Goal: Navigation & Orientation: Find specific page/section

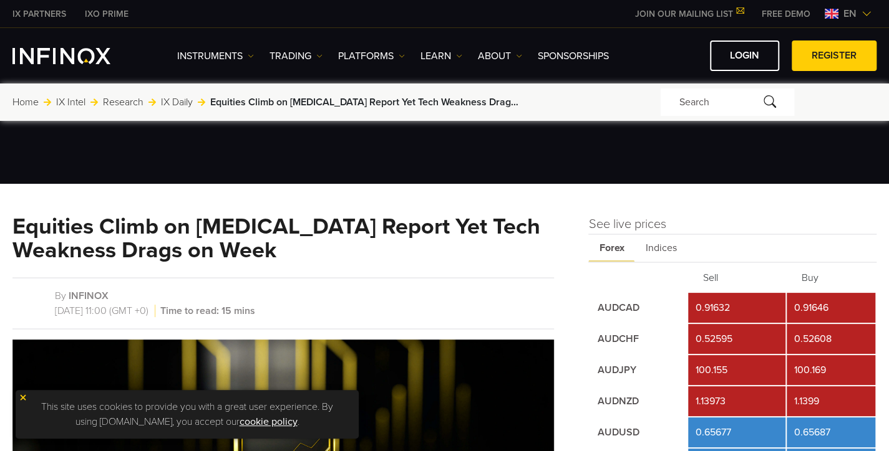
click at [859, 13] on span "en" at bounding box center [849, 13] width 23 height 15
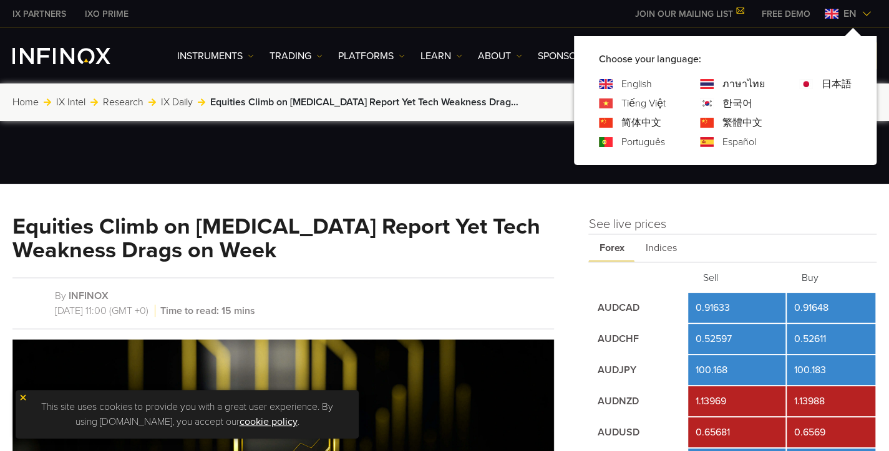
click at [402, 171] on div at bounding box center [444, 92] width 889 height 184
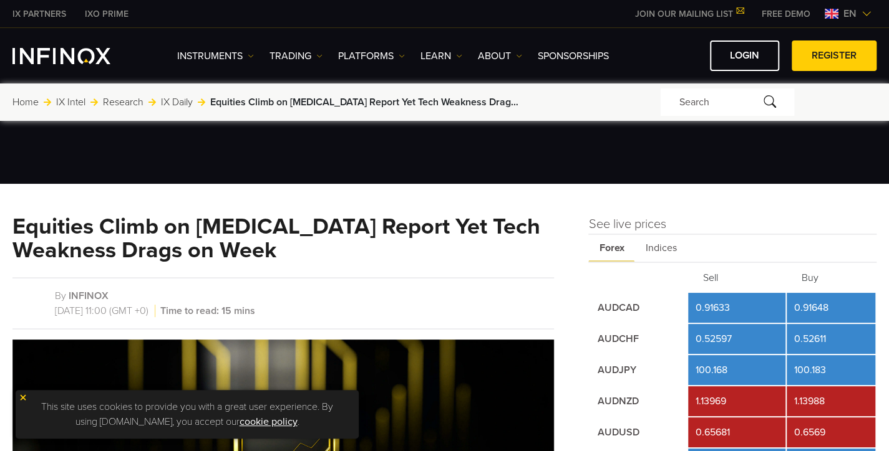
click at [402, 171] on div at bounding box center [444, 92] width 889 height 184
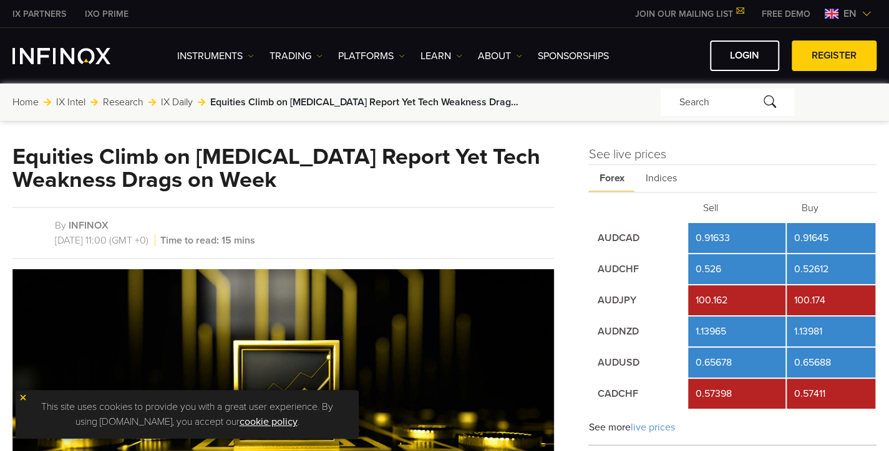
click at [844, 12] on span "en" at bounding box center [849, 13] width 23 height 15
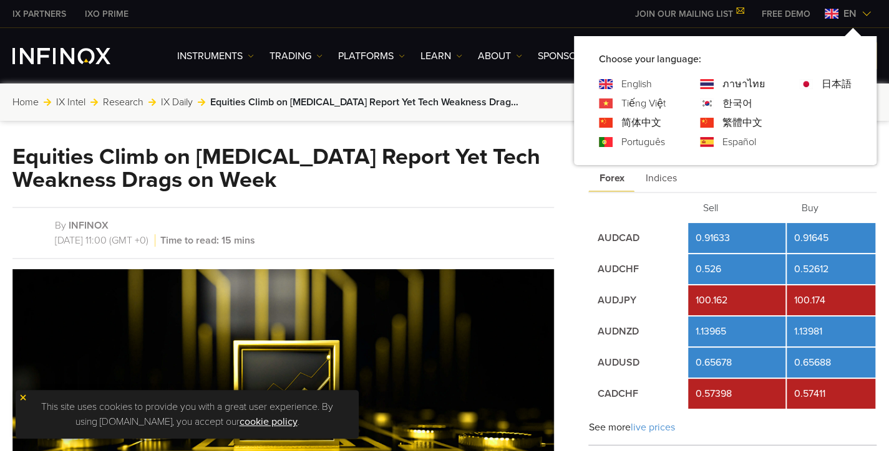
click at [732, 142] on link "Español" at bounding box center [739, 142] width 34 height 15
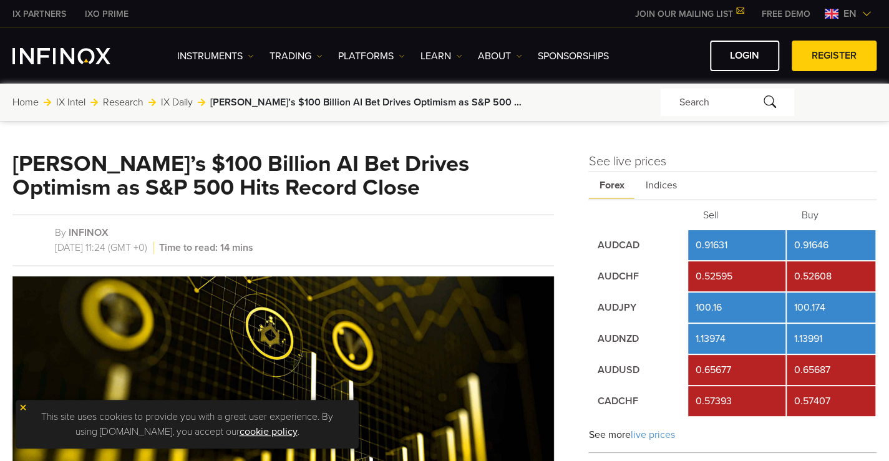
click at [869, 12] on img at bounding box center [866, 14] width 10 height 10
click at [862, 11] on img at bounding box center [866, 14] width 10 height 10
click at [866, 12] on img at bounding box center [866, 14] width 10 height 10
